Goal: Task Accomplishment & Management: Manage account settings

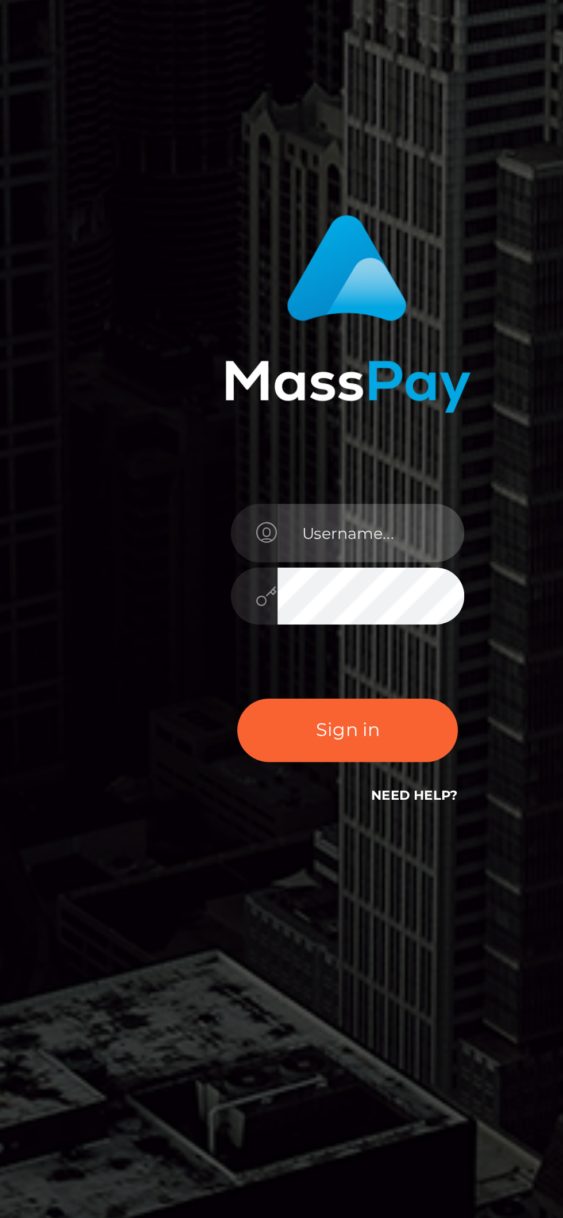
click at [271, 625] on input "text" at bounding box center [291, 613] width 83 height 26
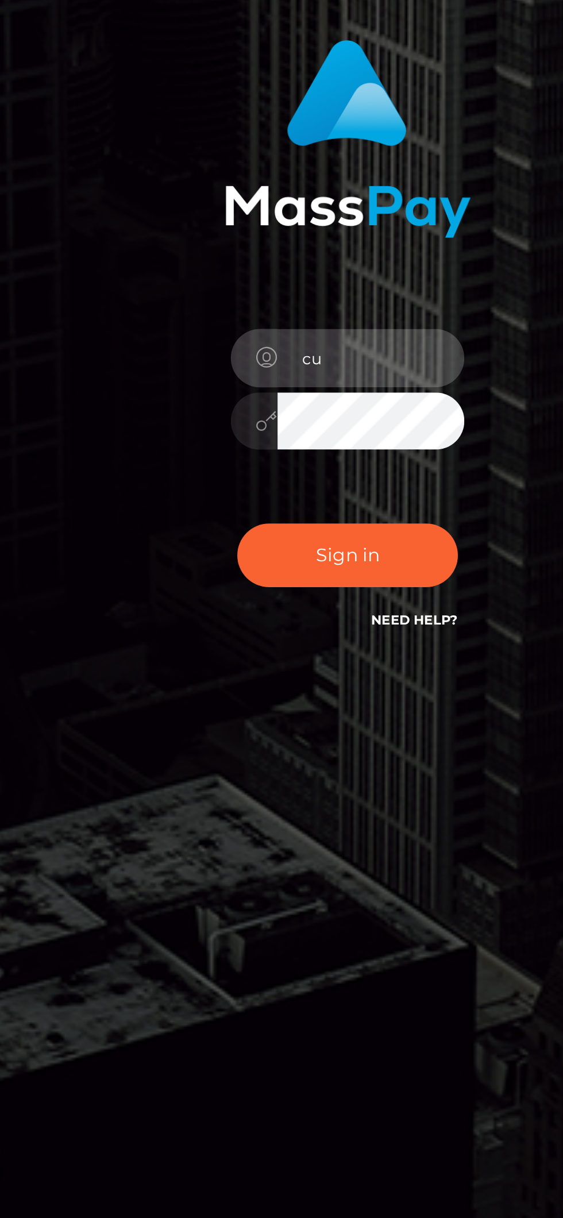
type input "cu"
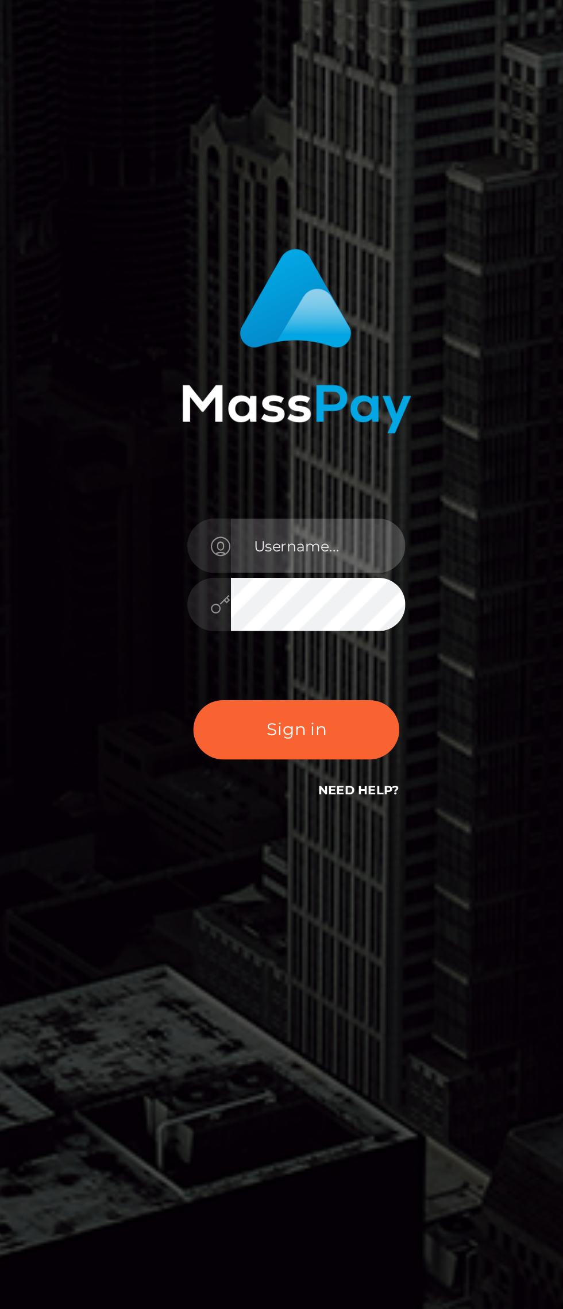
click at [279, 657] on input "text" at bounding box center [291, 658] width 83 height 26
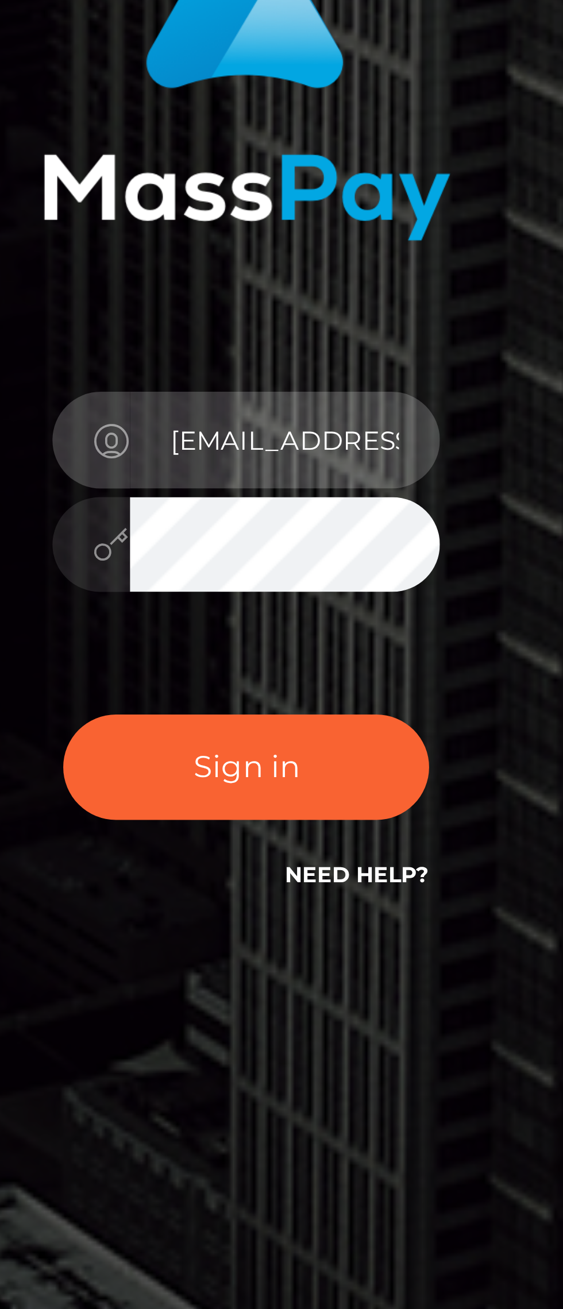
type input "curleezfrance@gmail.com"
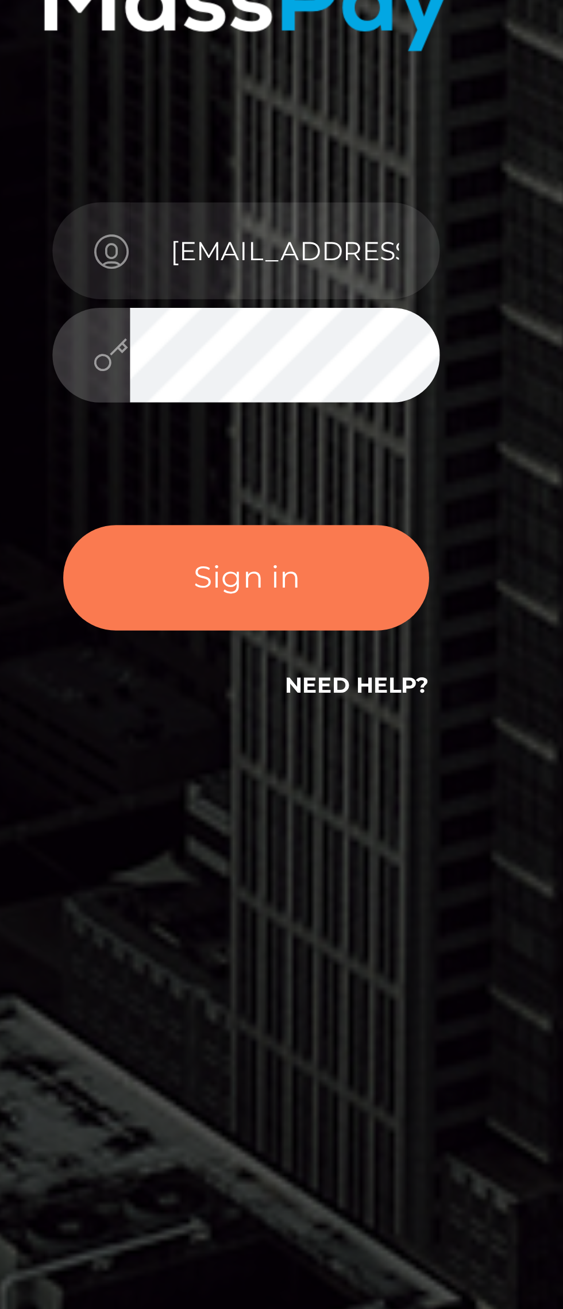
click at [247, 751] on button "Sign in" at bounding box center [282, 745] width 98 height 28
